Goal: Entertainment & Leisure: Consume media (video, audio)

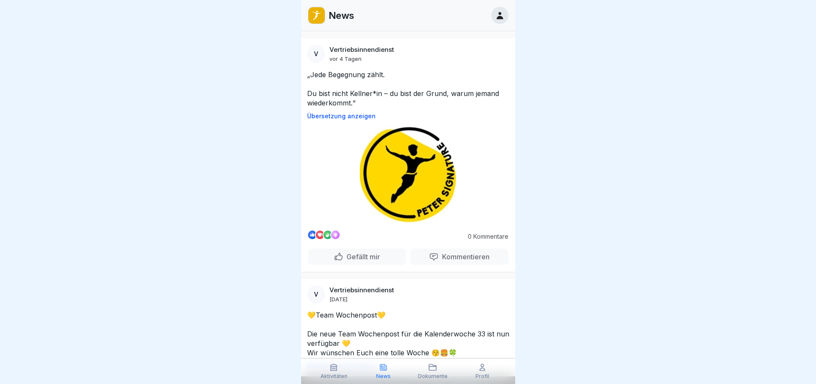
click at [221, 146] on div at bounding box center [408, 192] width 816 height 384
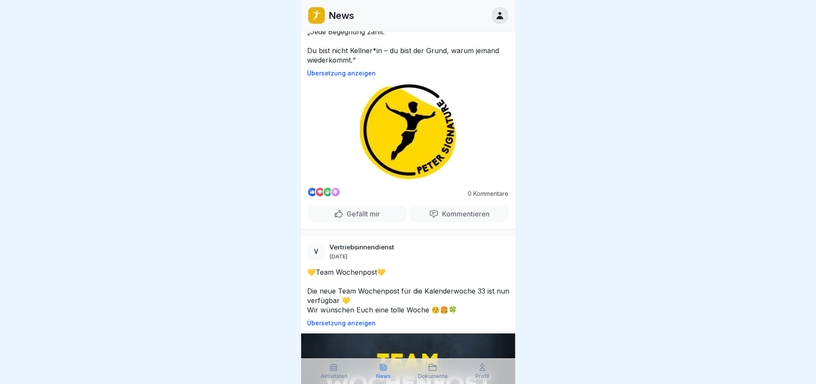
scroll to position [128, 0]
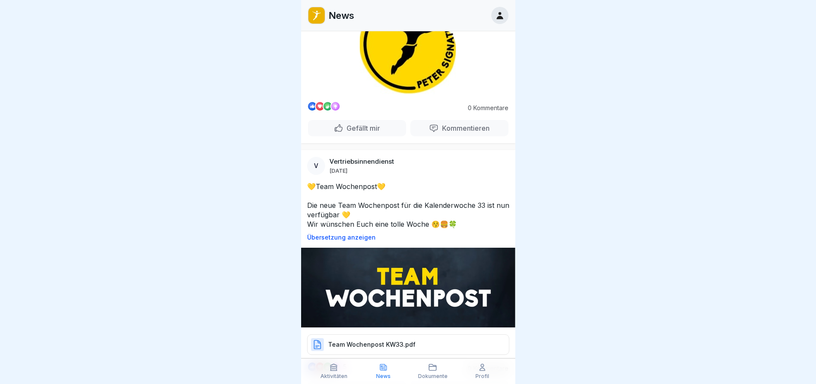
click at [120, 325] on div at bounding box center [408, 192] width 816 height 384
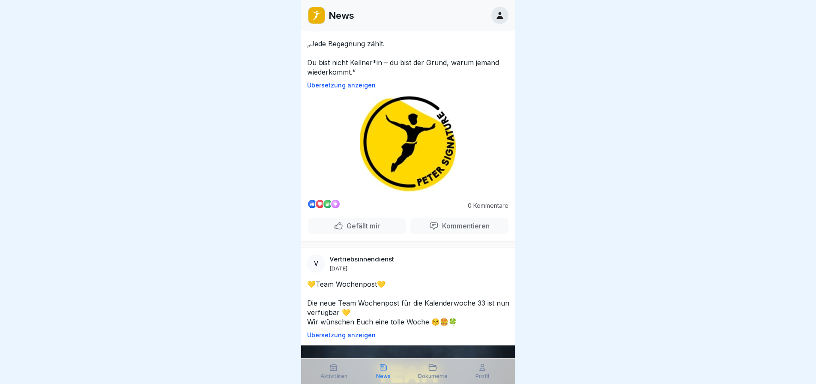
scroll to position [0, 0]
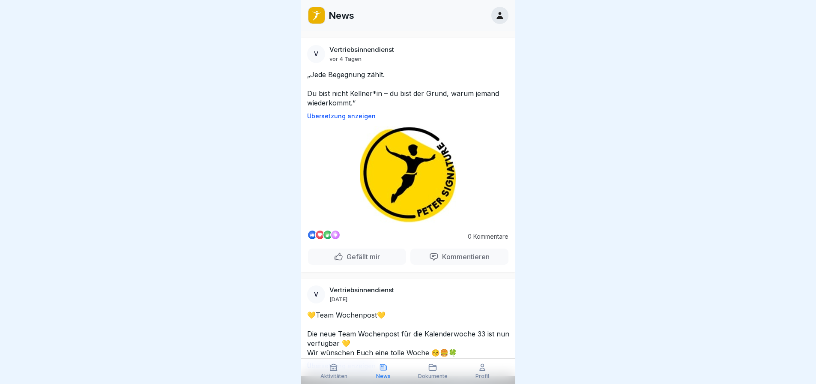
drag, startPoint x: 214, startPoint y: 281, endPoint x: 207, endPoint y: 284, distance: 7.1
click at [207, 284] on div at bounding box center [408, 192] width 816 height 384
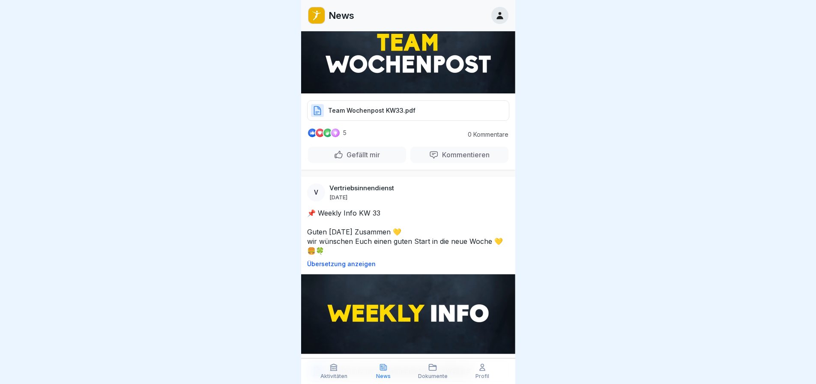
scroll to position [257, 0]
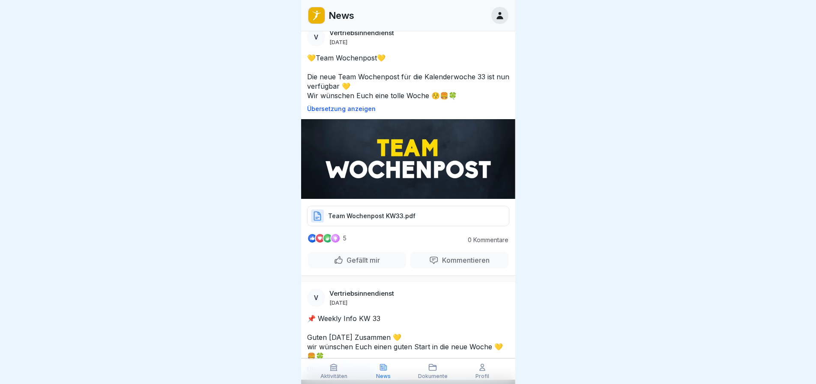
click at [400, 212] on p "Team Wochenpost KW33.pdf" at bounding box center [371, 216] width 87 height 9
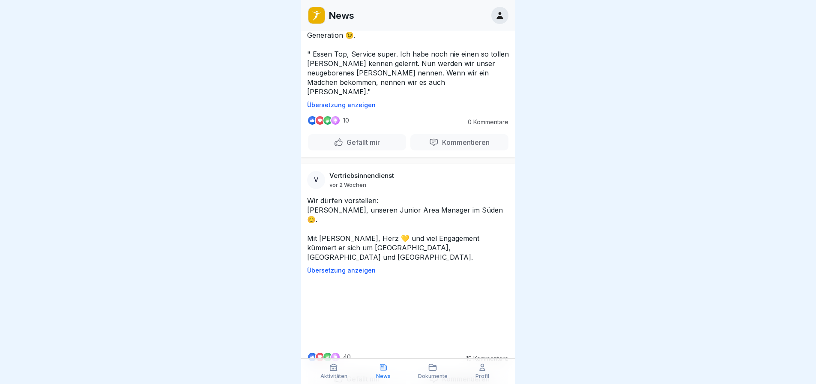
scroll to position [899, 0]
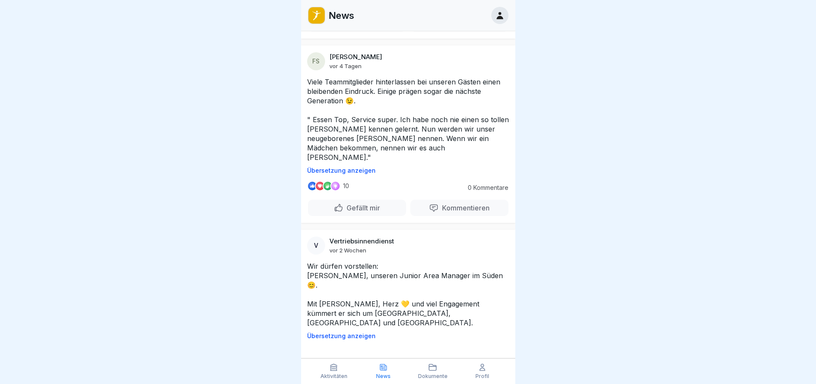
click at [355, 203] on p "Gefällt mir" at bounding box center [361, 207] width 37 height 9
click at [239, 198] on div at bounding box center [408, 192] width 816 height 384
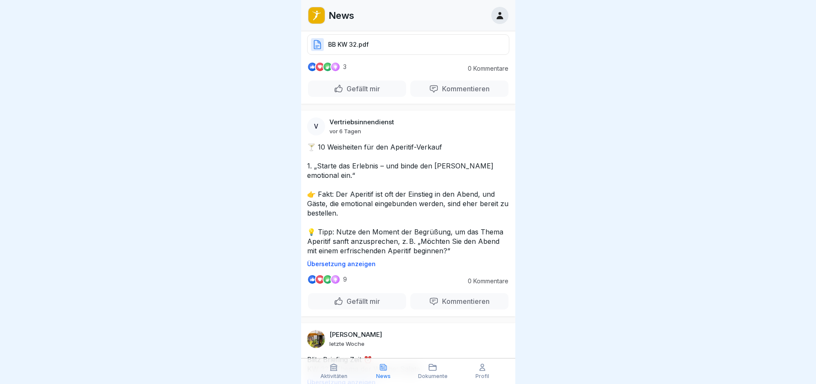
scroll to position [1541, 0]
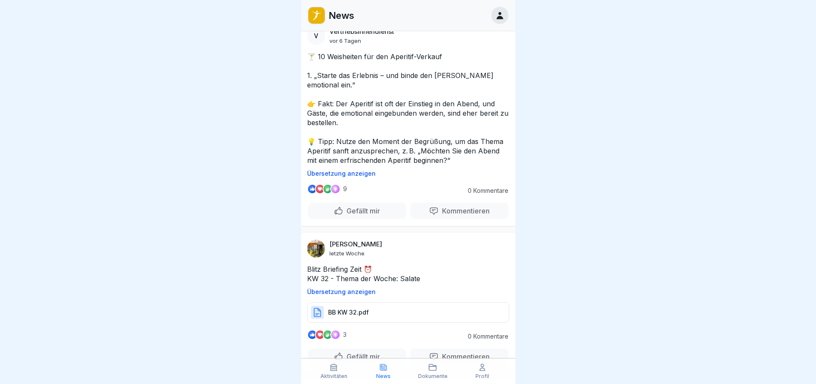
click at [222, 247] on div at bounding box center [408, 192] width 816 height 384
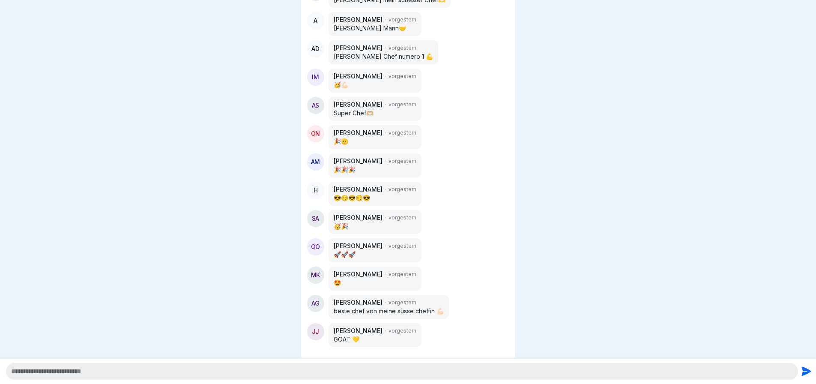
scroll to position [385, 0]
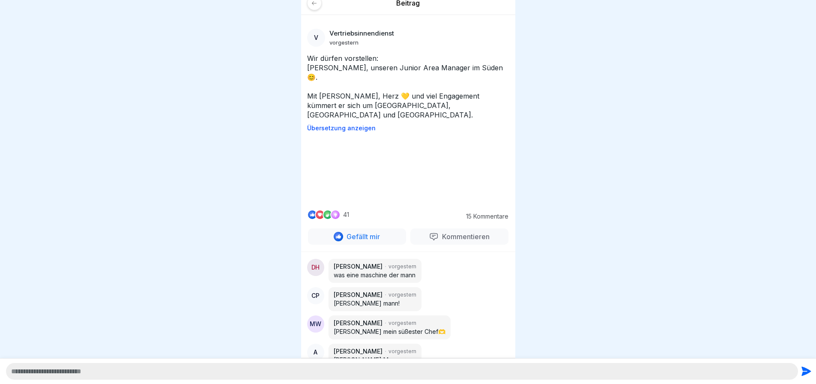
scroll to position [0, 0]
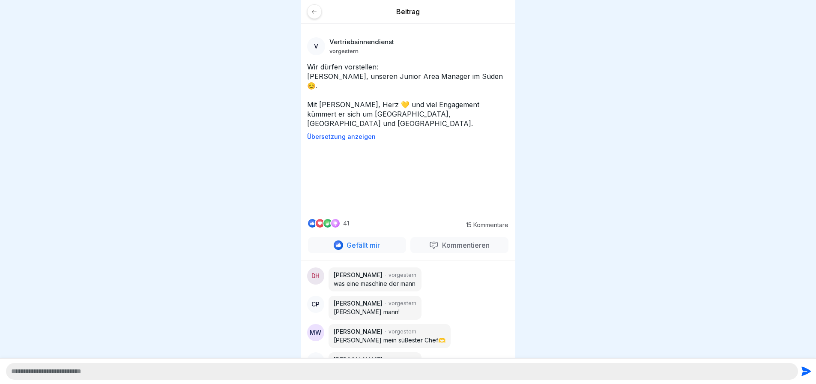
click at [315, 17] on div at bounding box center [314, 11] width 15 height 15
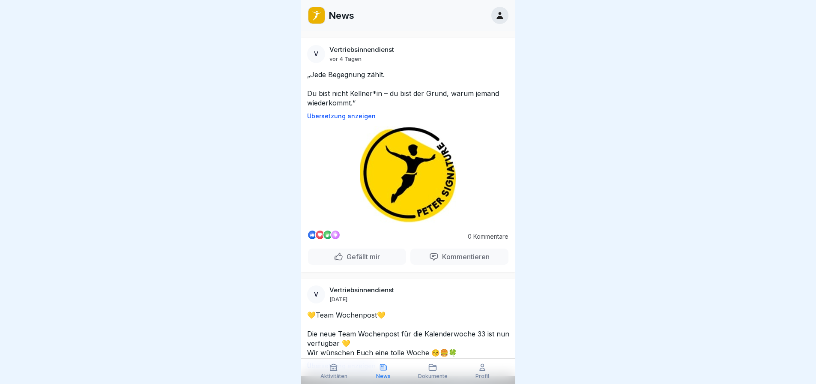
click at [284, 243] on div at bounding box center [408, 192] width 816 height 384
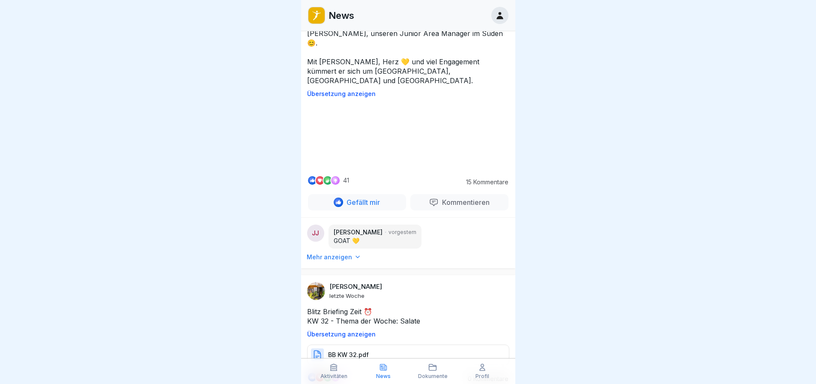
scroll to position [1199, 0]
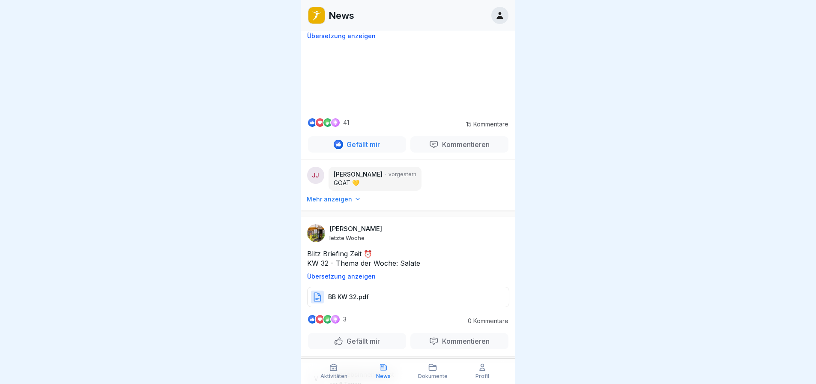
click at [390, 110] on video at bounding box center [408, 78] width 128 height 64
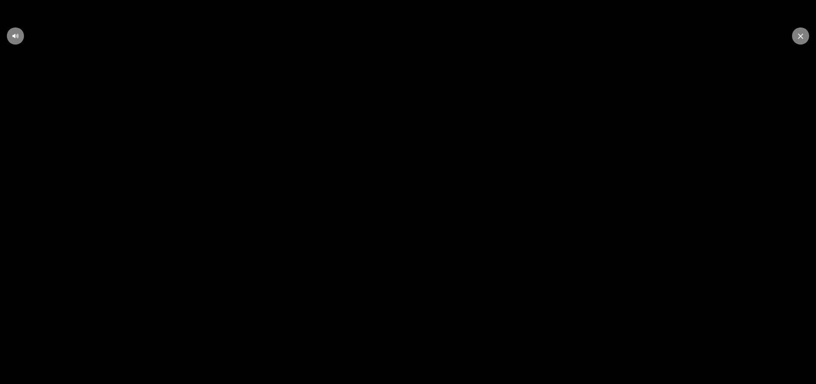
click at [380, 238] on video at bounding box center [408, 192] width 816 height 384
click at [392, 234] on video at bounding box center [408, 192] width 816 height 384
click at [794, 34] on div at bounding box center [800, 35] width 17 height 17
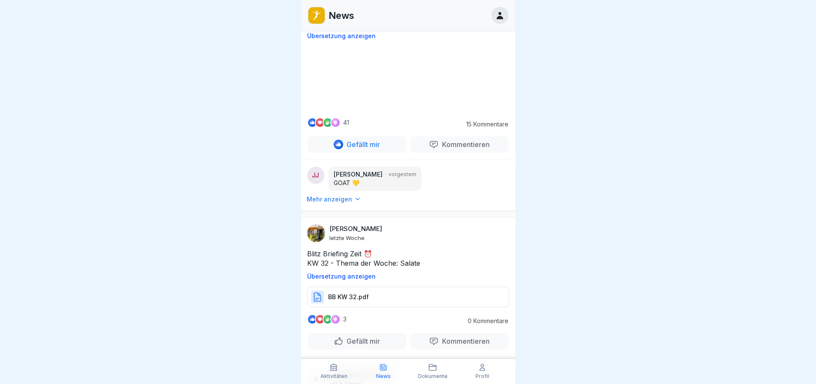
click at [176, 280] on div at bounding box center [408, 192] width 816 height 384
click at [249, 256] on div at bounding box center [408, 192] width 816 height 384
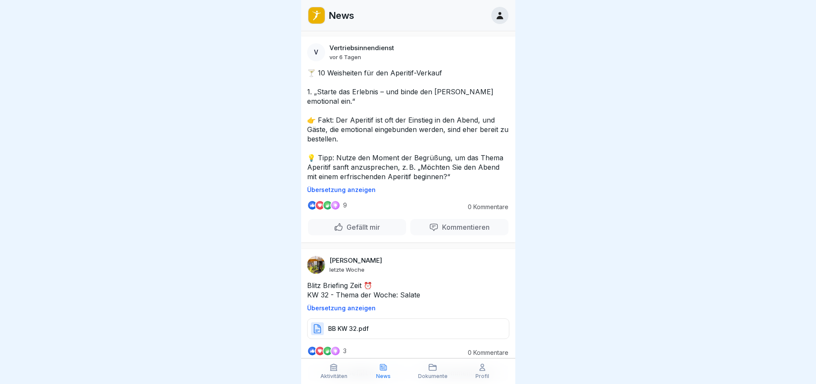
scroll to position [1584, 0]
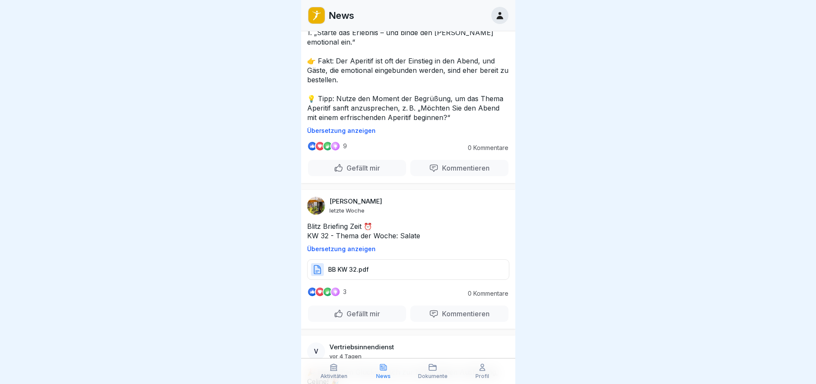
click at [730, 199] on div at bounding box center [408, 192] width 816 height 384
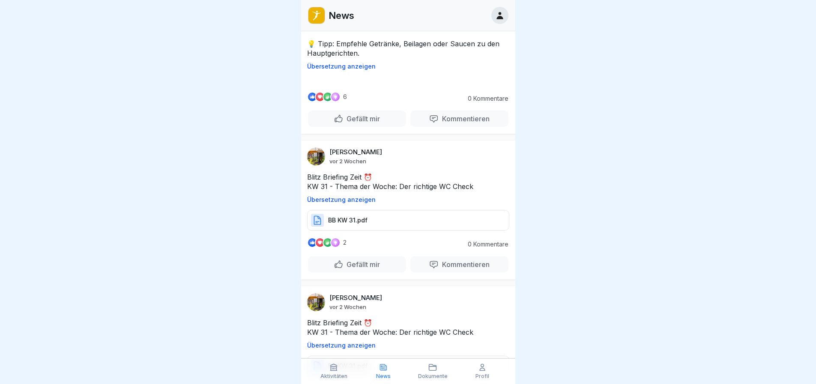
scroll to position [5204, 0]
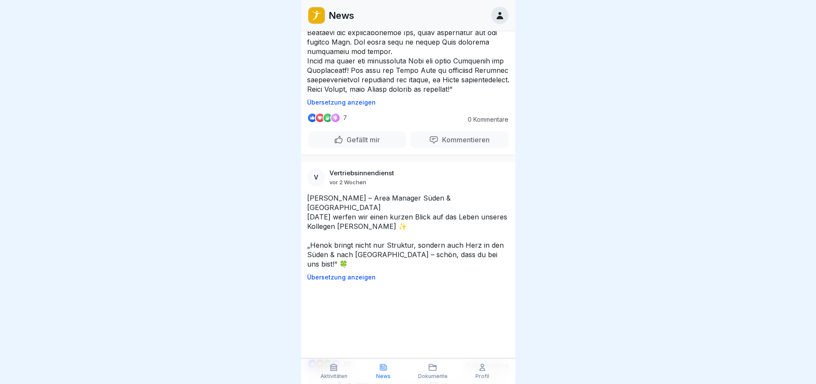
click at [461, 362] on p "18 Kommentare" at bounding box center [484, 365] width 47 height 7
click at [381, 377] on div "Gefällt mir" at bounding box center [357, 385] width 98 height 16
click at [289, 165] on div at bounding box center [408, 192] width 816 height 384
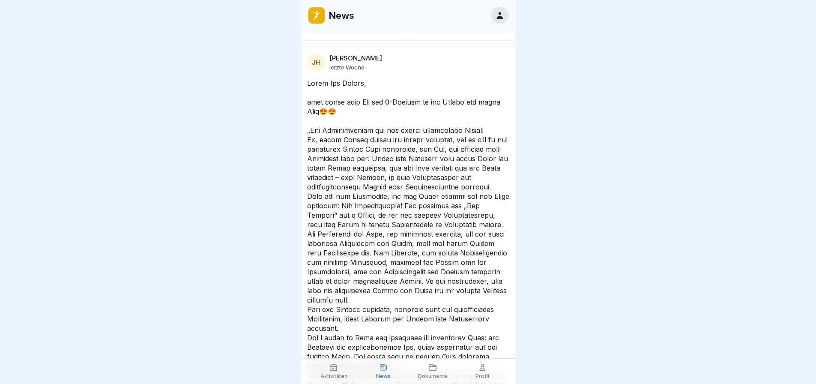
scroll to position [4905, 0]
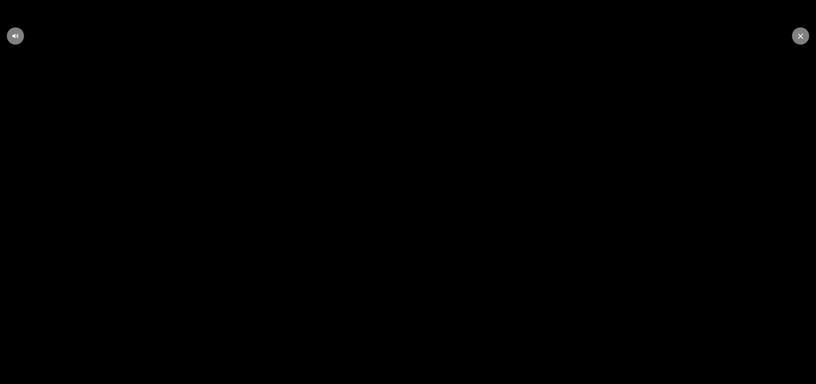
click at [794, 44] on video at bounding box center [408, 192] width 816 height 384
click at [797, 40] on div at bounding box center [800, 35] width 17 height 17
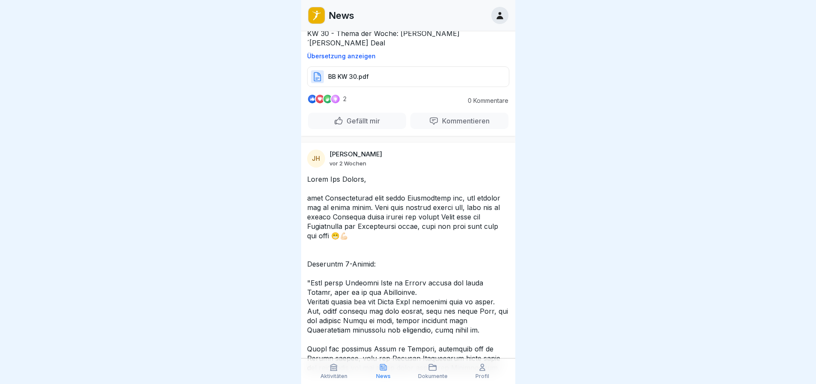
scroll to position [7646, 0]
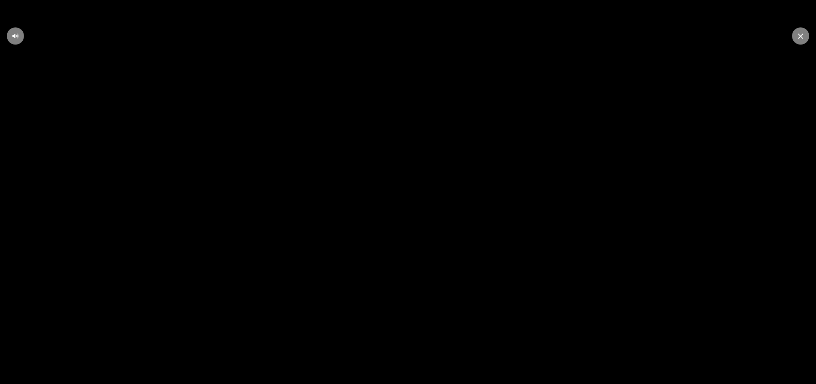
click at [799, 34] on icon at bounding box center [800, 36] width 5 height 6
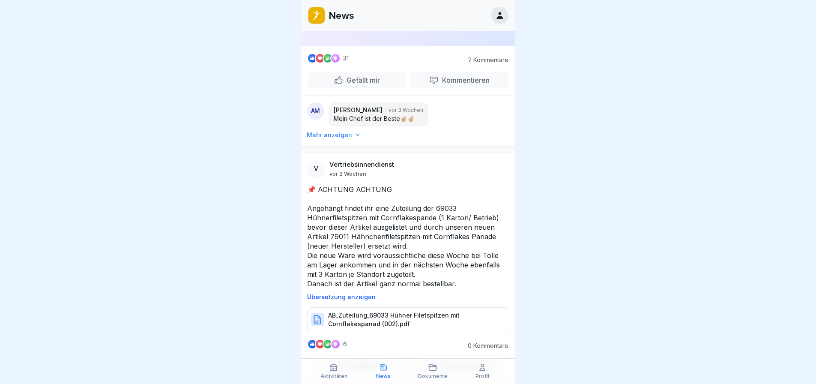
scroll to position [14333, 0]
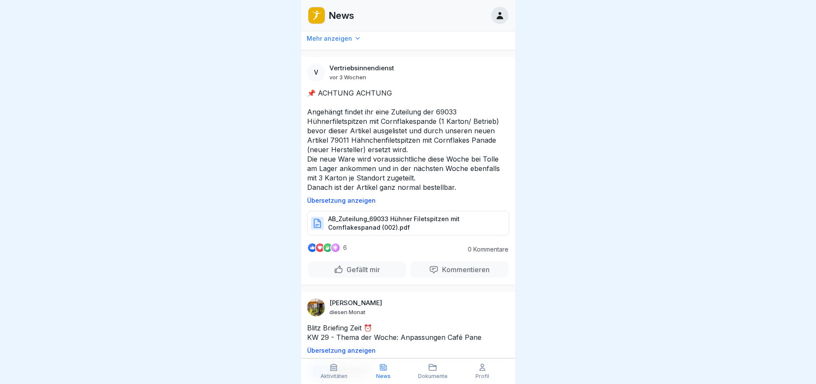
click at [209, 154] on div at bounding box center [408, 192] width 816 height 384
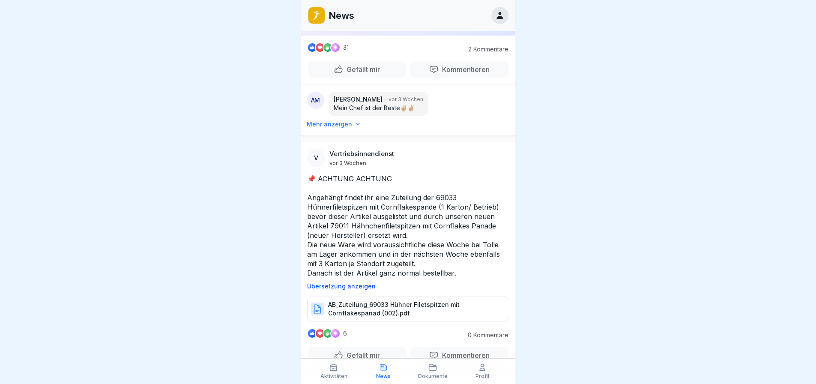
scroll to position [0, 0]
click at [252, 175] on div at bounding box center [408, 192] width 816 height 384
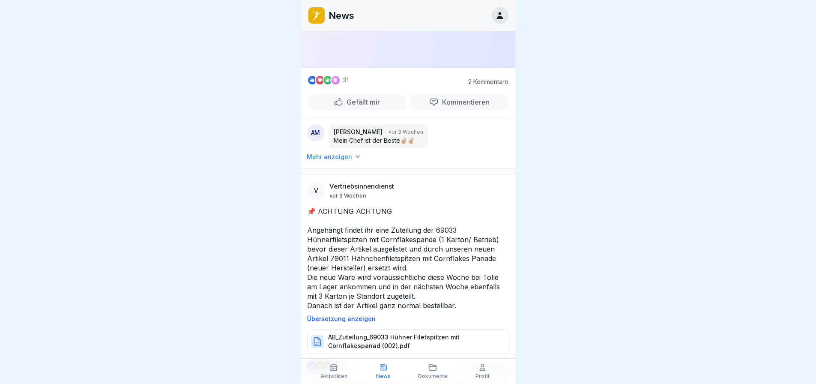
scroll to position [14162, 0]
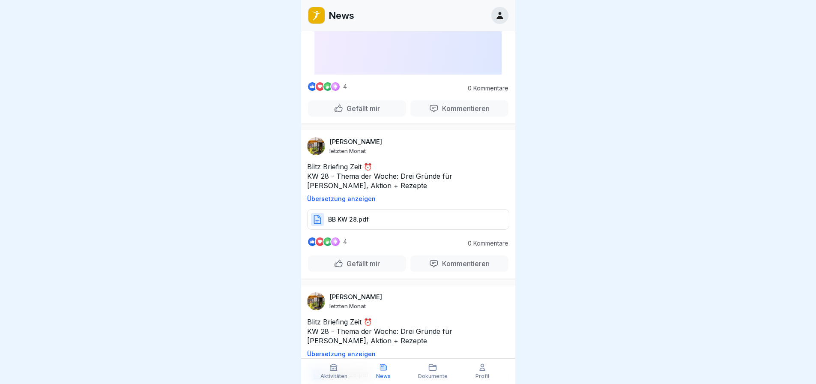
scroll to position [18253, 0]
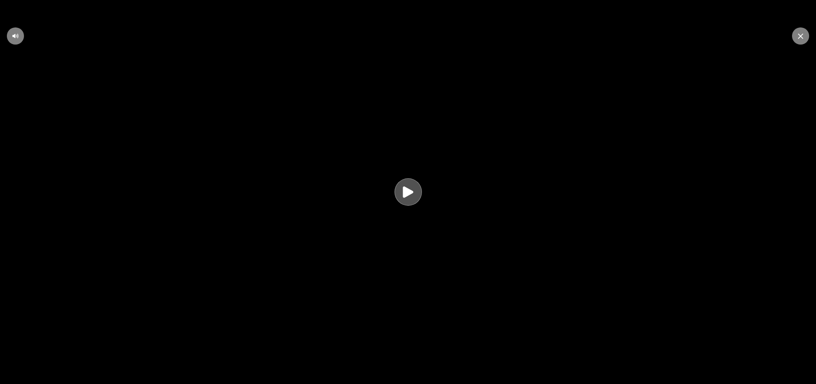
click at [396, 201] on video at bounding box center [408, 192] width 816 height 384
click at [411, 158] on video at bounding box center [408, 192] width 816 height 384
click at [411, 199] on icon at bounding box center [407, 192] width 17 height 17
click at [406, 184] on icon at bounding box center [407, 192] width 23 height 24
click at [801, 37] on icon at bounding box center [800, 35] width 5 height 5
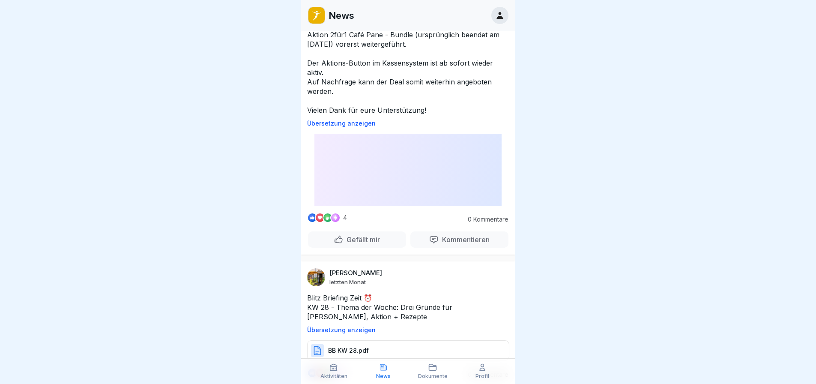
drag, startPoint x: 163, startPoint y: 52, endPoint x: 163, endPoint y: 27, distance: 24.8
click at [163, 51] on div at bounding box center [408, 192] width 816 height 384
